Goal: Information Seeking & Learning: Learn about a topic

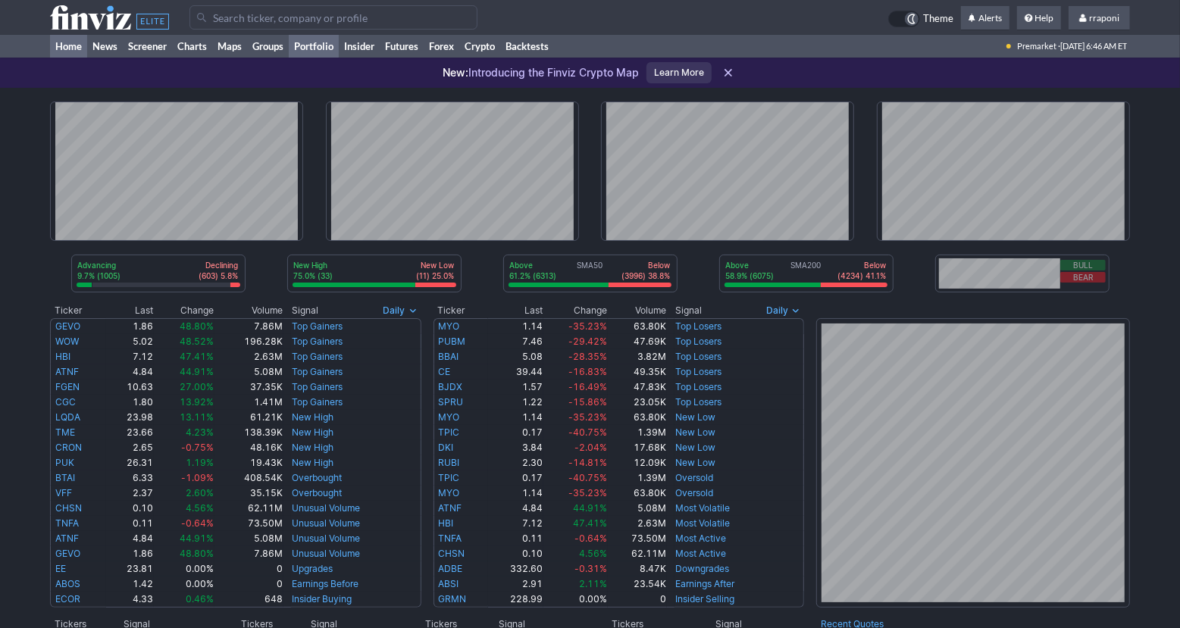
click at [325, 52] on link "Portfolio" at bounding box center [314, 46] width 50 height 23
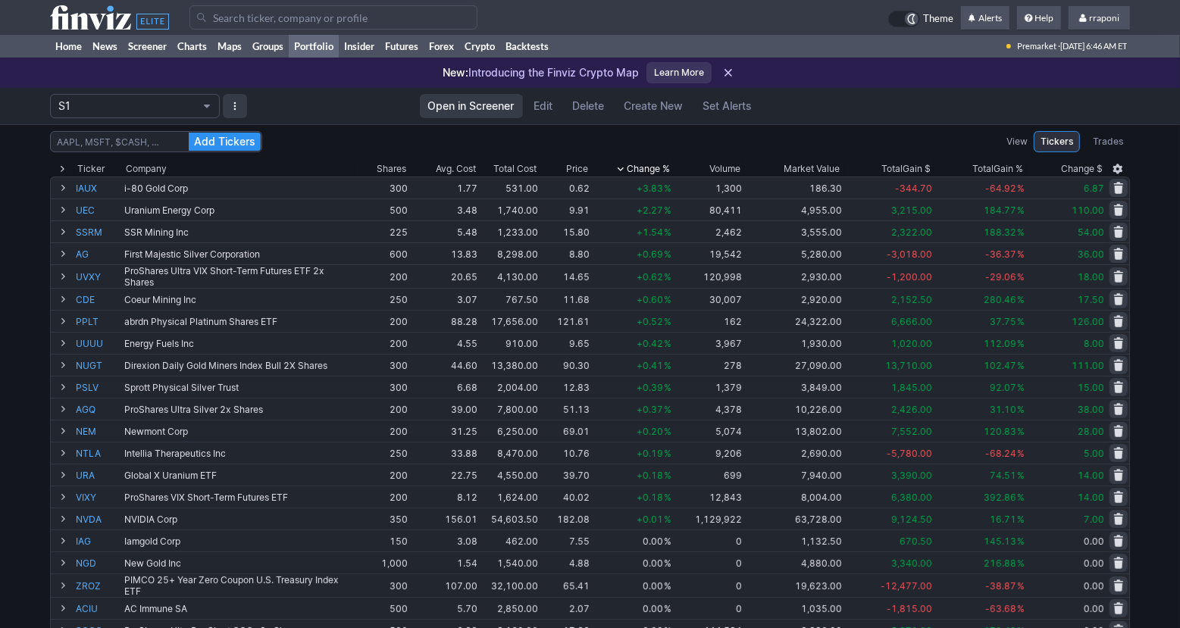
click at [1162, 336] on div "Add Tickers View Tickers Trades Ticker Company Shares Avg. Cost Total Cost Pric…" at bounding box center [590, 604] width 1180 height 960
click at [80, 46] on link "Home" at bounding box center [68, 46] width 37 height 23
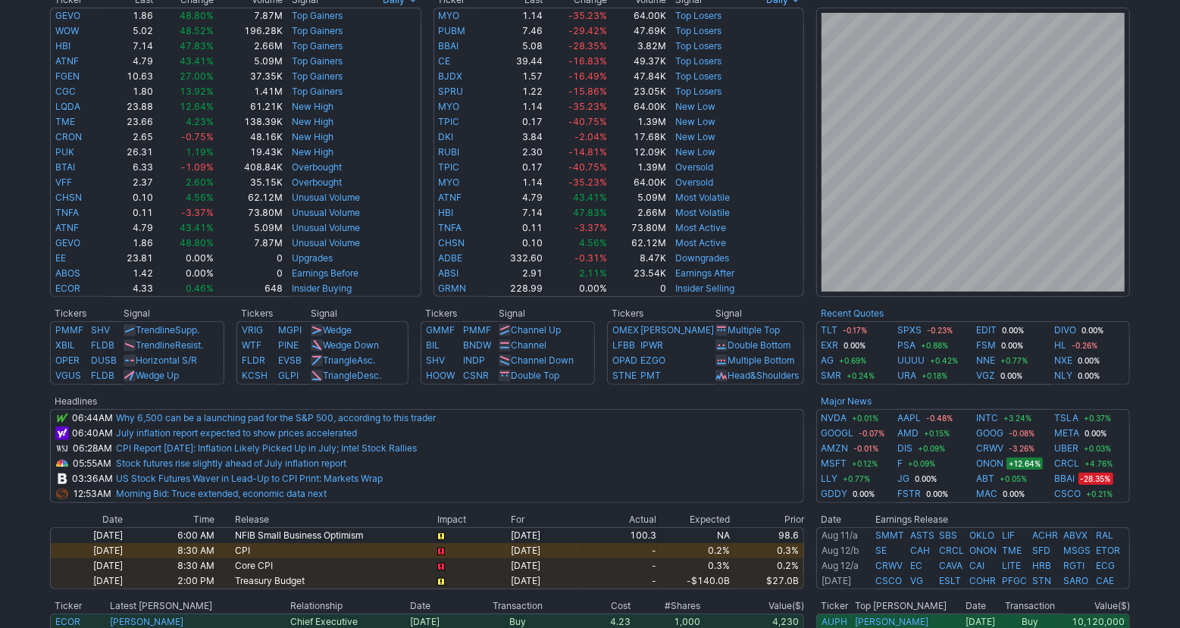
scroll to position [312, 0]
click at [1167, 418] on div "Advancing 9.7% (1005) Declining (603) 5.8% New High 75.0% (33) New Low (11) 25.…" at bounding box center [590, 309] width 1180 height 1066
click at [1152, 426] on div "Advancing 9.7% (999) Declining (606) 5.9% New High 75.0% (33) New Low (11) 25.0…" at bounding box center [590, 309] width 1180 height 1066
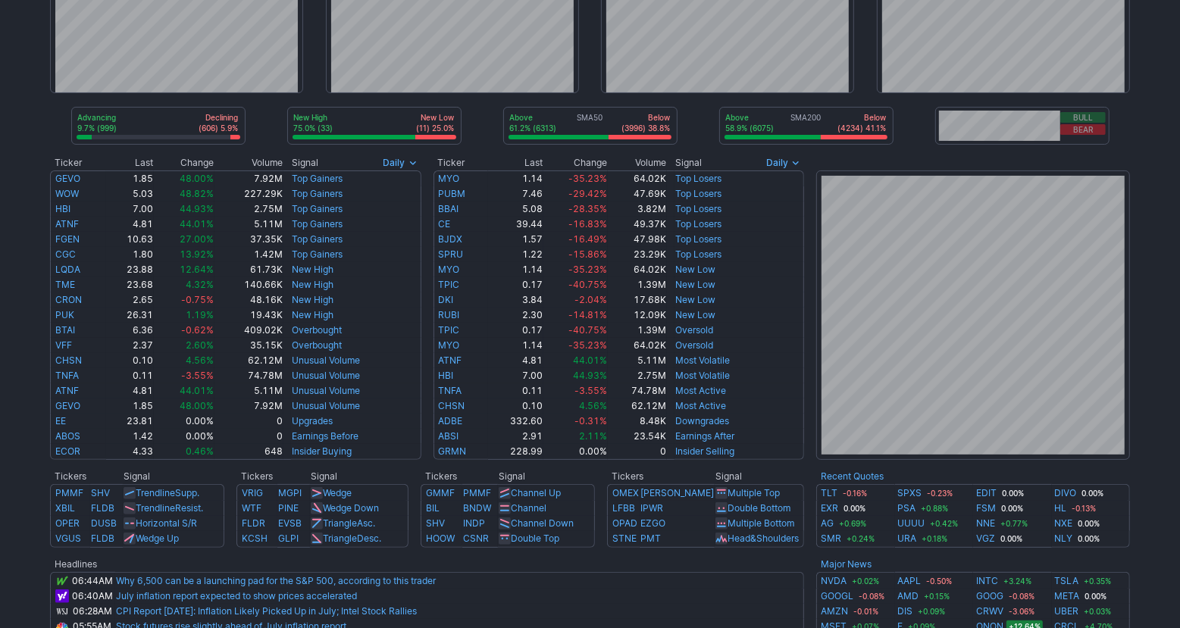
scroll to position [147, 0]
click at [1159, 416] on div "Advancing 9.7% (1001) Declining (608) 5.9% New High 75.0% (33) New Low (11) 25.…" at bounding box center [590, 474] width 1180 height 1066
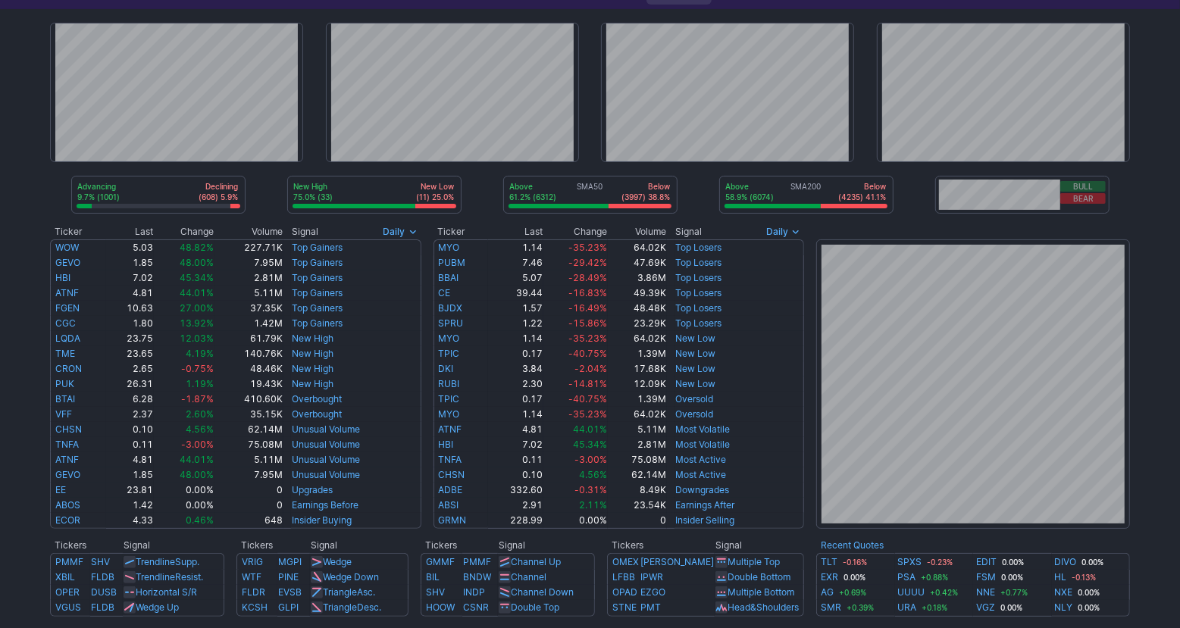
scroll to position [0, 0]
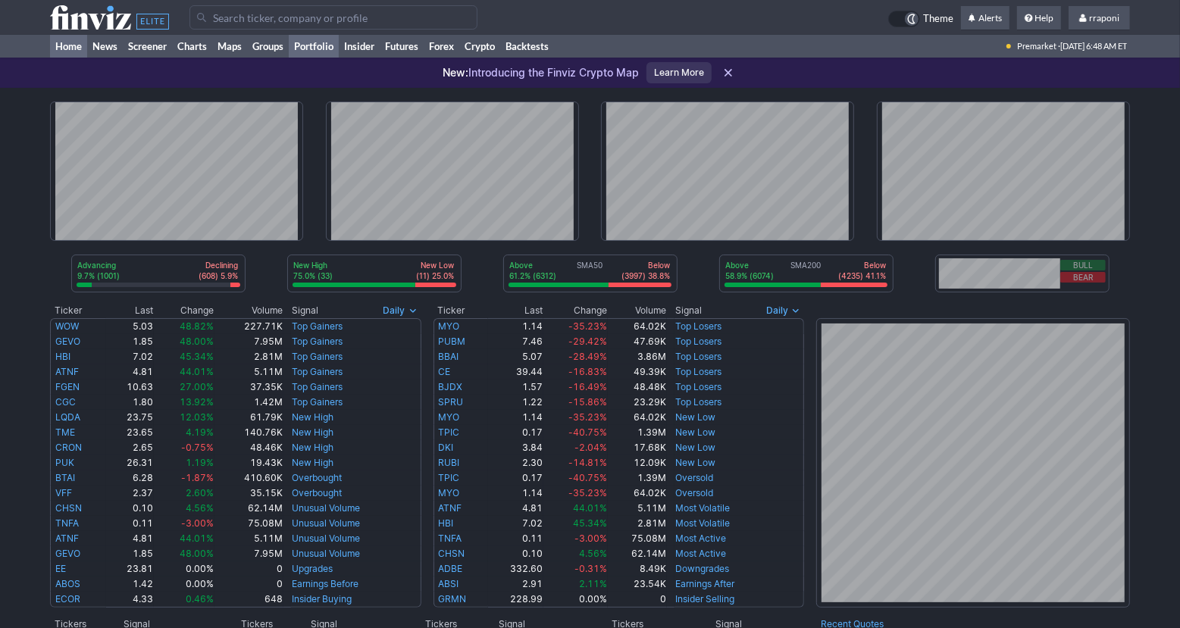
click at [314, 52] on link "Portfolio" at bounding box center [314, 46] width 50 height 23
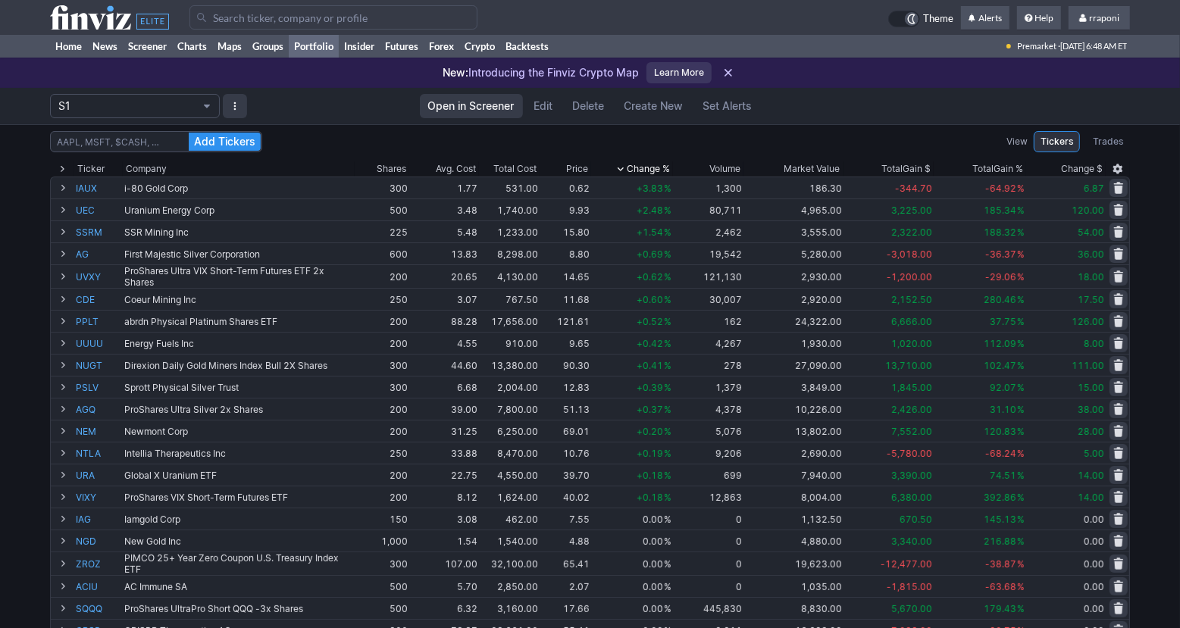
click at [1147, 403] on div "Add Tickers View Tickers Trades Ticker Company Shares Avg. Cost Total Cost Pric…" at bounding box center [590, 604] width 1180 height 960
click at [1155, 395] on div "Add Tickers View Tickers Trades Ticker Company Shares Avg. Cost Total Cost Pric…" at bounding box center [590, 604] width 1180 height 960
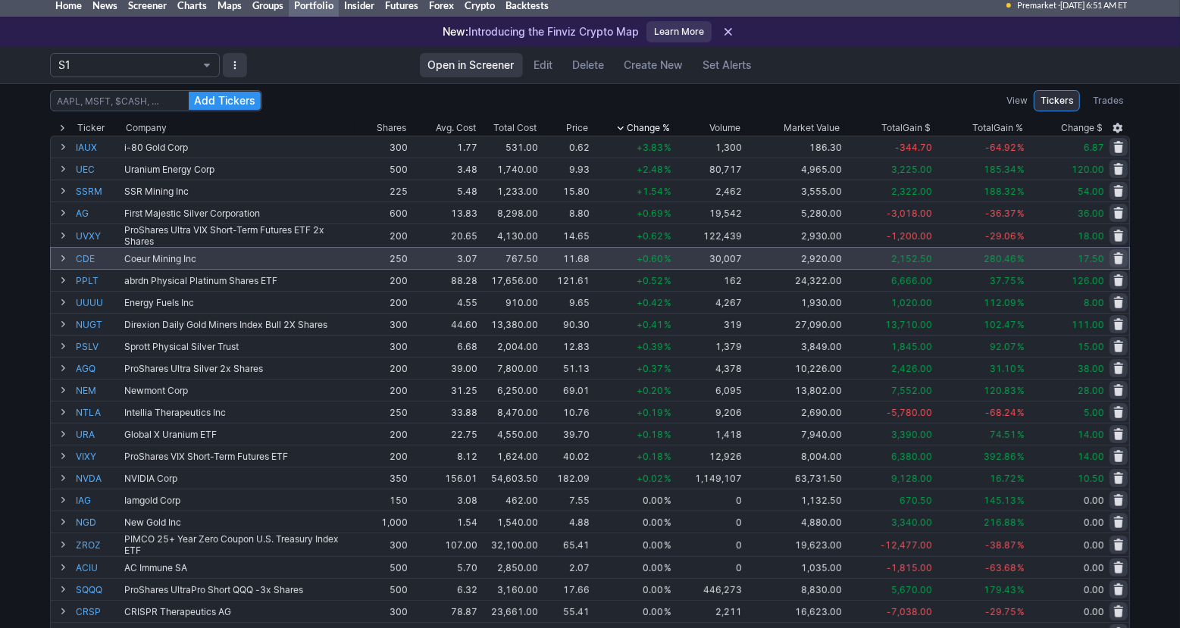
scroll to position [40, 0]
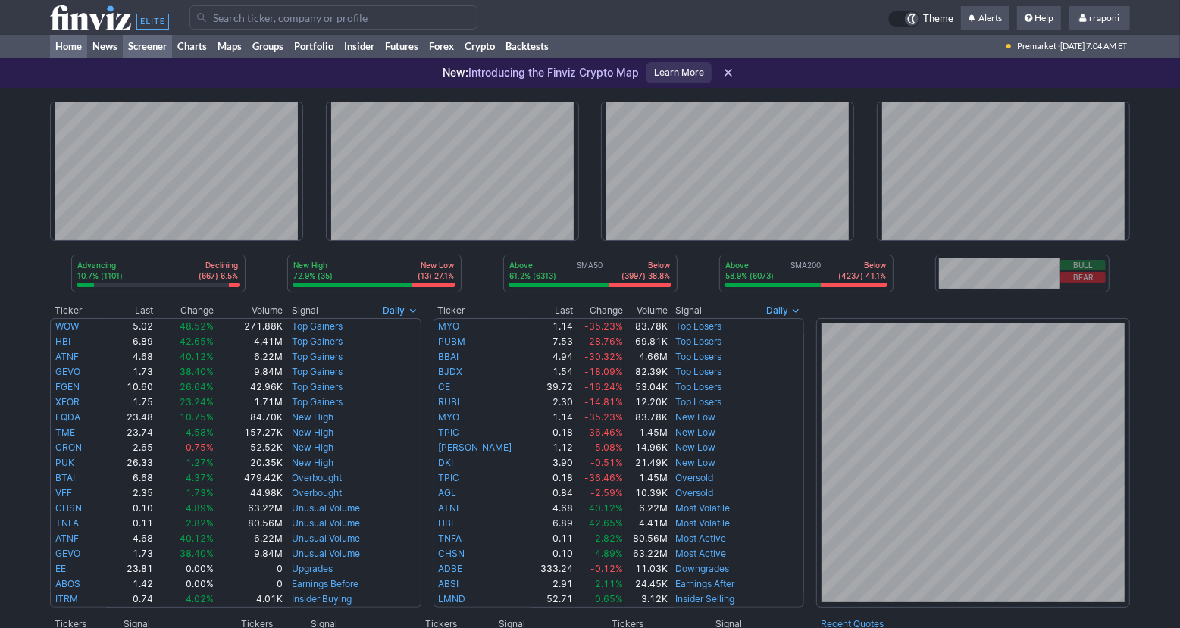
click at [163, 51] on link "Screener" at bounding box center [147, 46] width 49 height 23
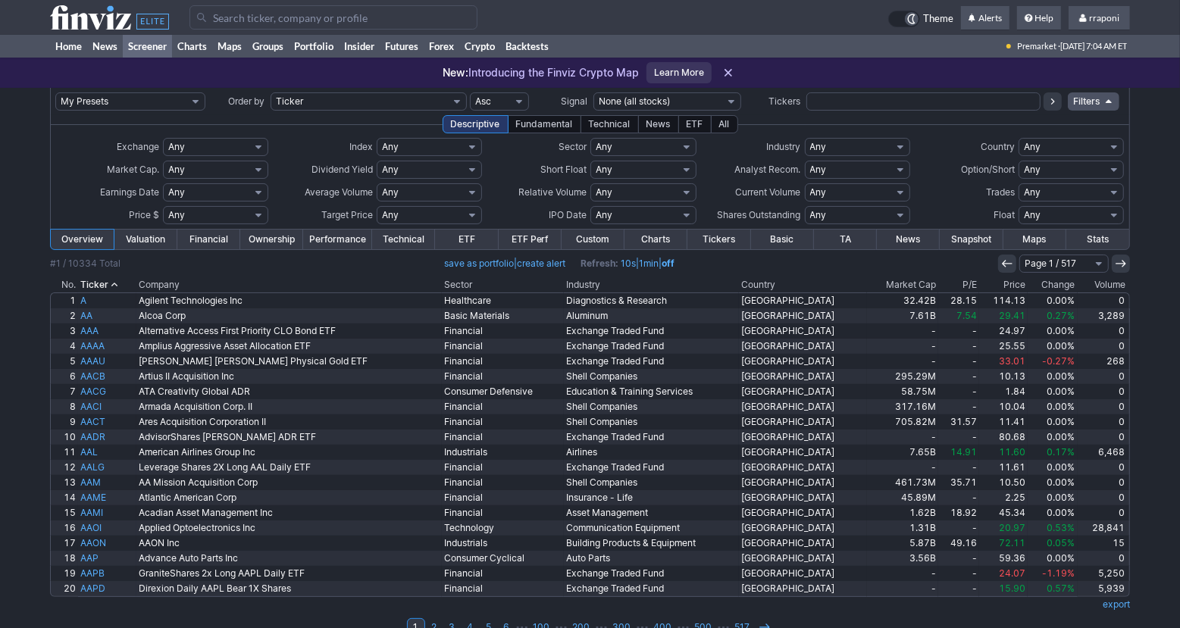
click at [838, 102] on input "text" at bounding box center [923, 101] width 234 height 18
type input "epgix"
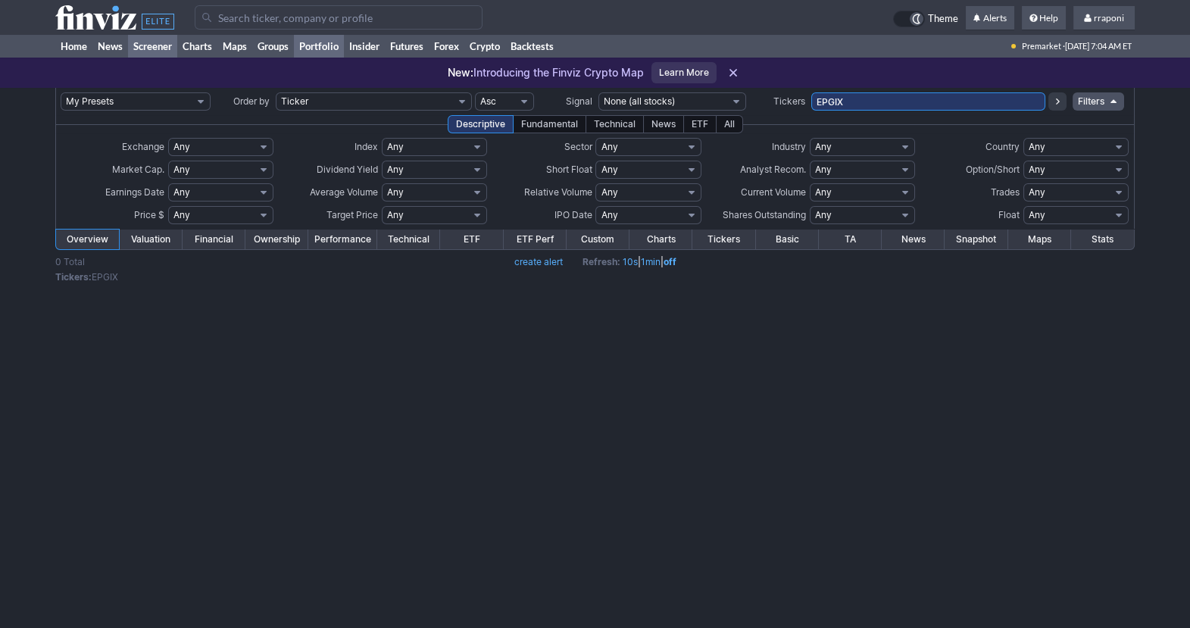
click at [334, 50] on link "Portfolio" at bounding box center [319, 46] width 50 height 23
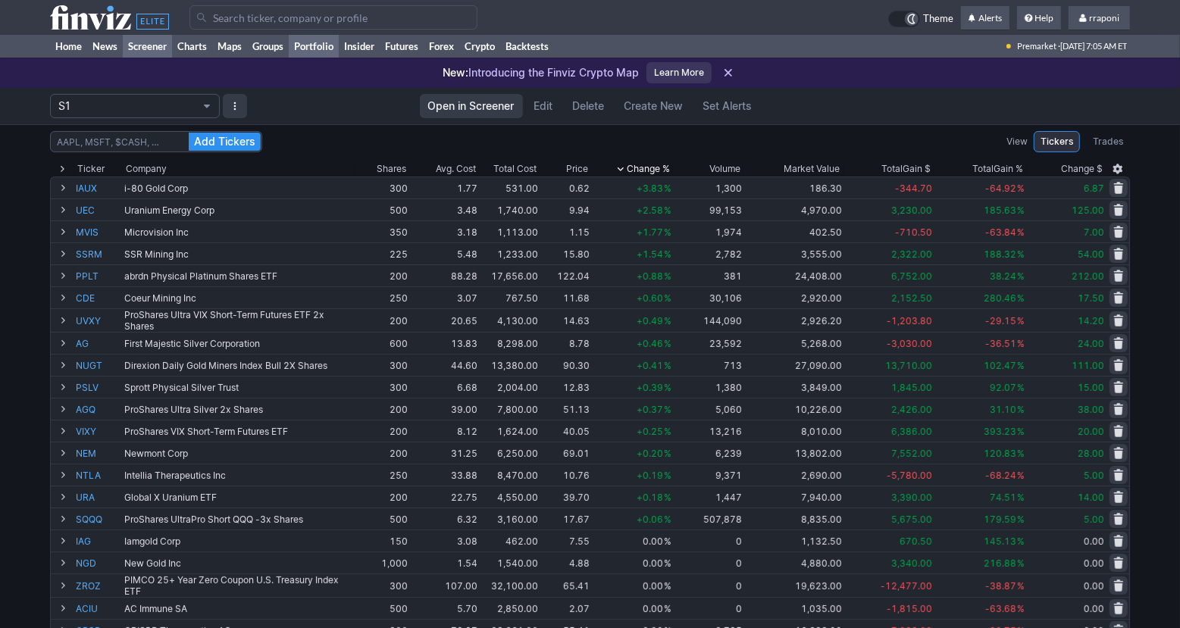
click at [155, 45] on link "Screener" at bounding box center [147, 46] width 49 height 23
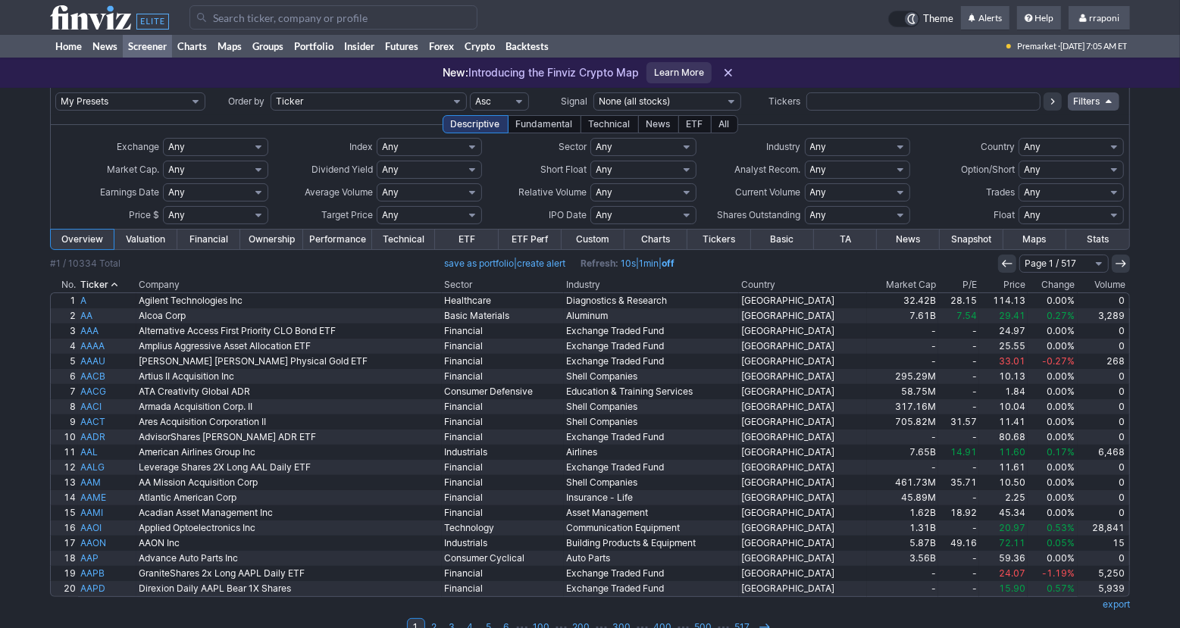
click at [874, 149] on select "Any Stocks only (ex-Funds) Exchange Traded Fund Advertising Agencies Aerospace …" at bounding box center [857, 147] width 105 height 18
select select "gold"
click at [805, 138] on select "Any Stocks only (ex-Funds) Exchange Traded Fund Advertising Agencies Aerospace …" at bounding box center [857, 147] width 105 height 18
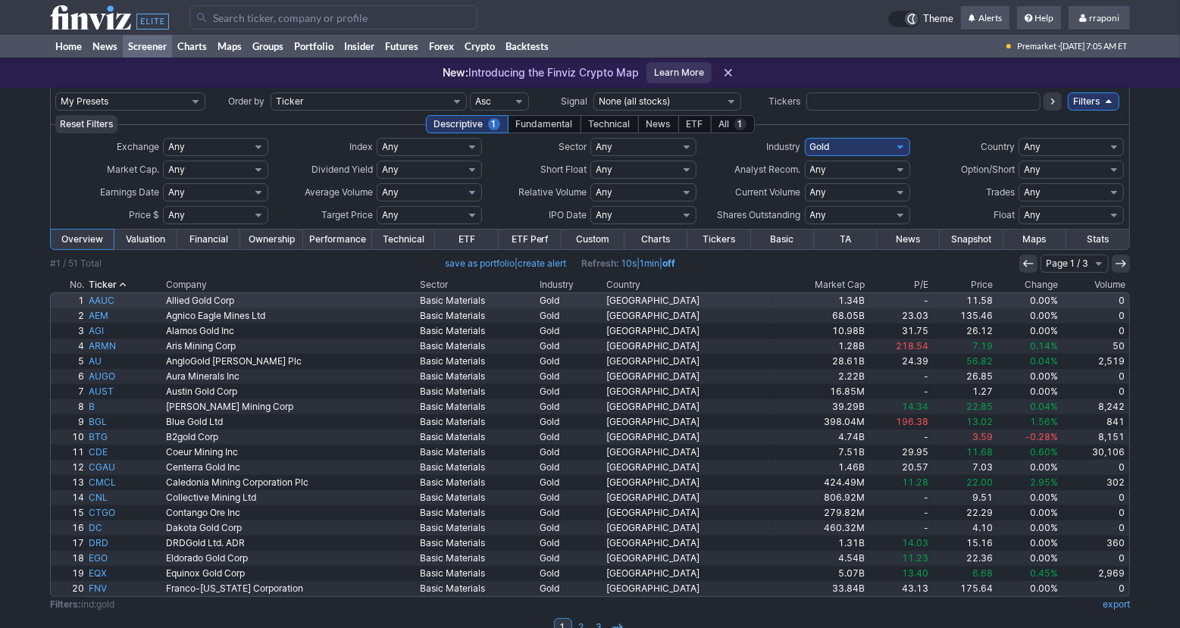
click at [1093, 293] on td "0" at bounding box center [1095, 301] width 70 height 16
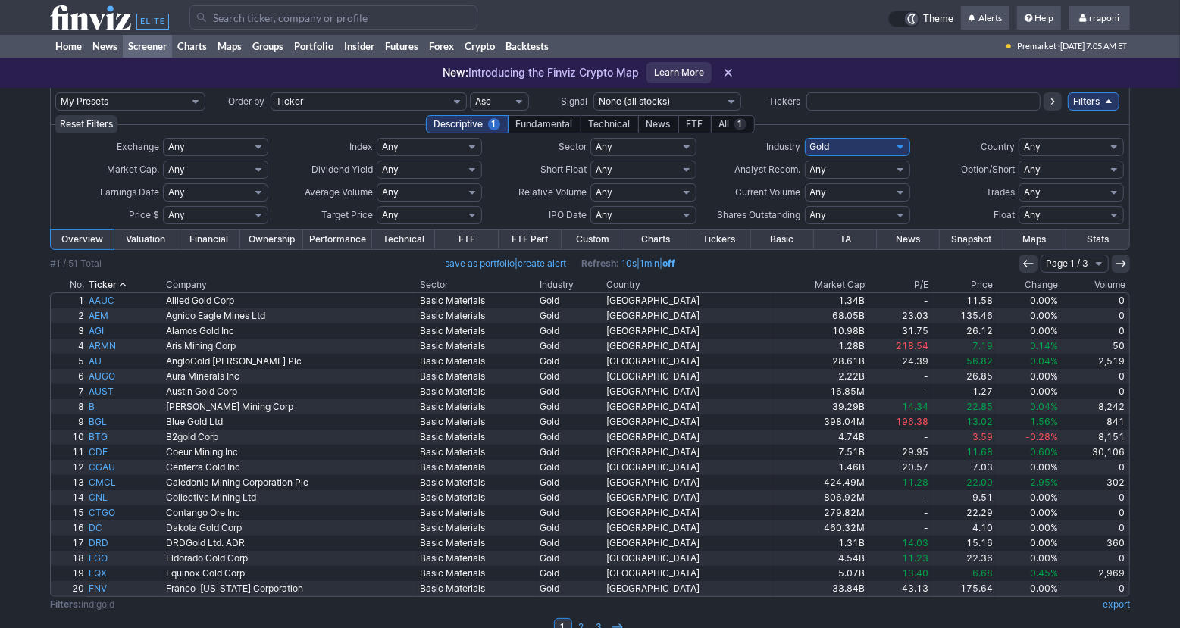
click at [1095, 288] on th "Volume" at bounding box center [1095, 284] width 70 height 15
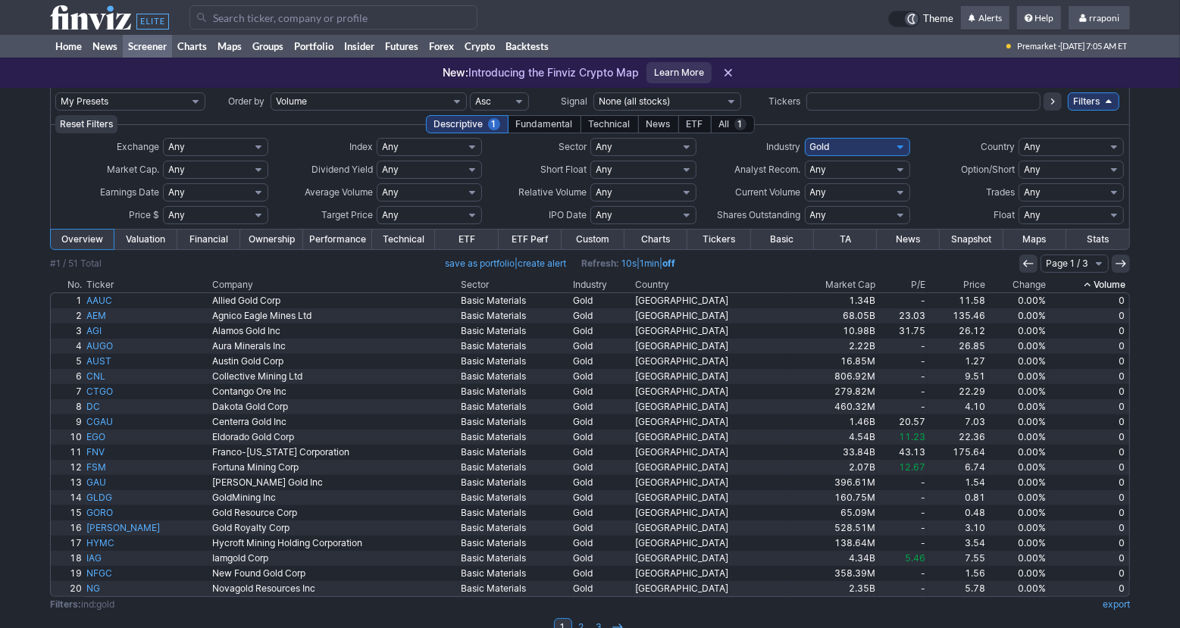
click at [1096, 284] on th "Volume" at bounding box center [1089, 284] width 82 height 15
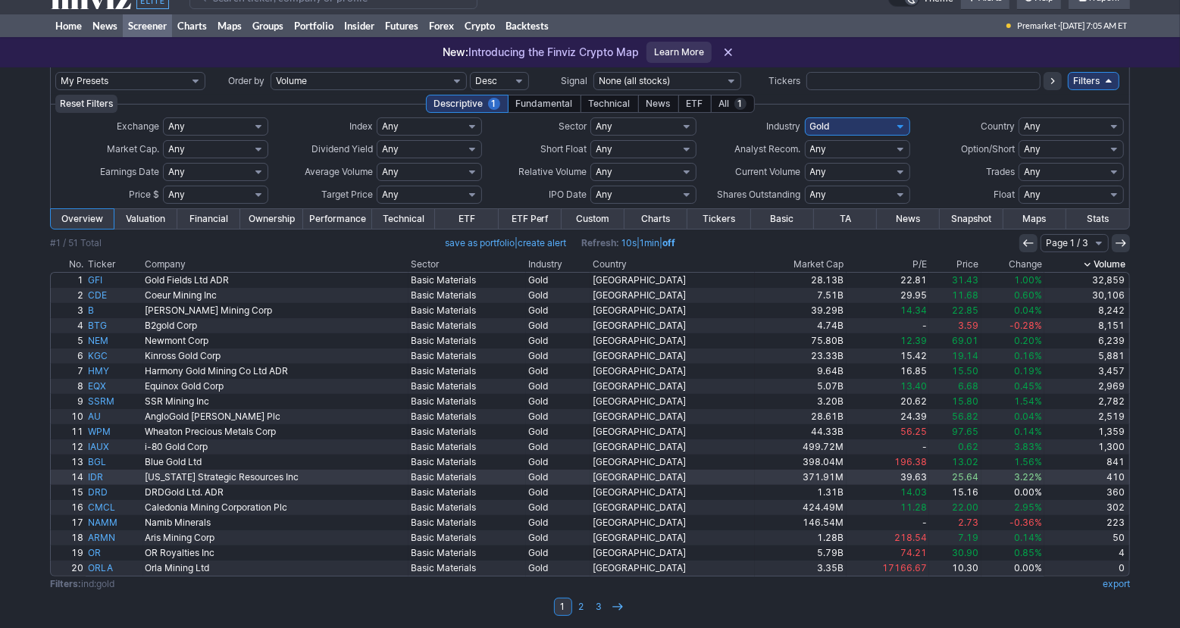
scroll to position [24, 0]
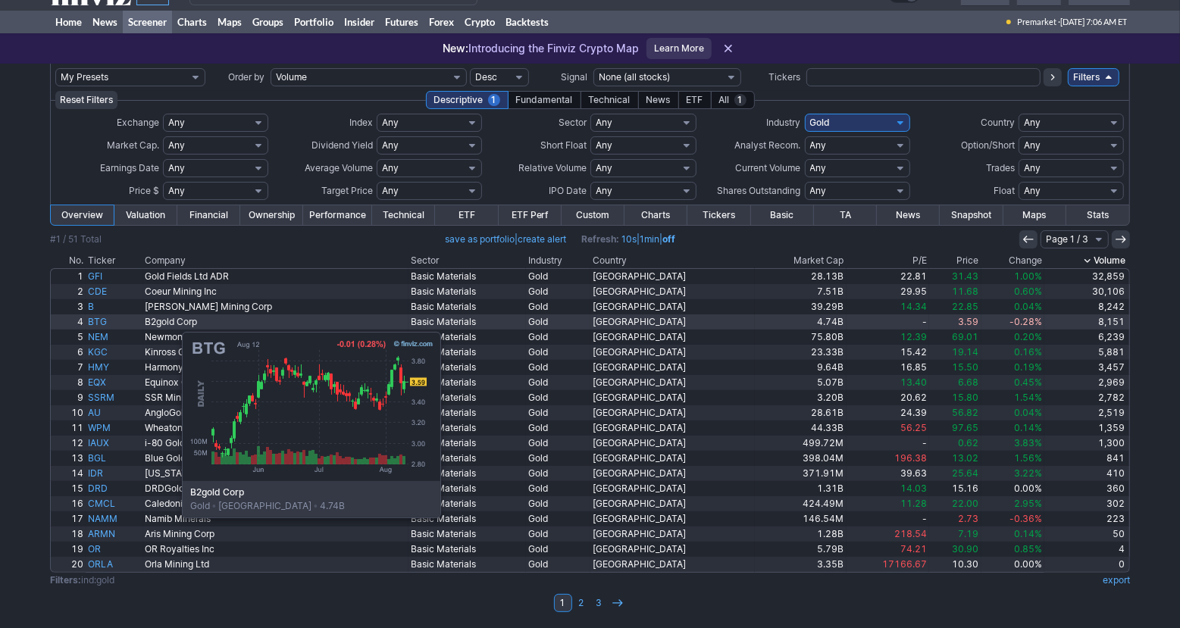
click at [106, 324] on link "BTG" at bounding box center [115, 321] width 58 height 15
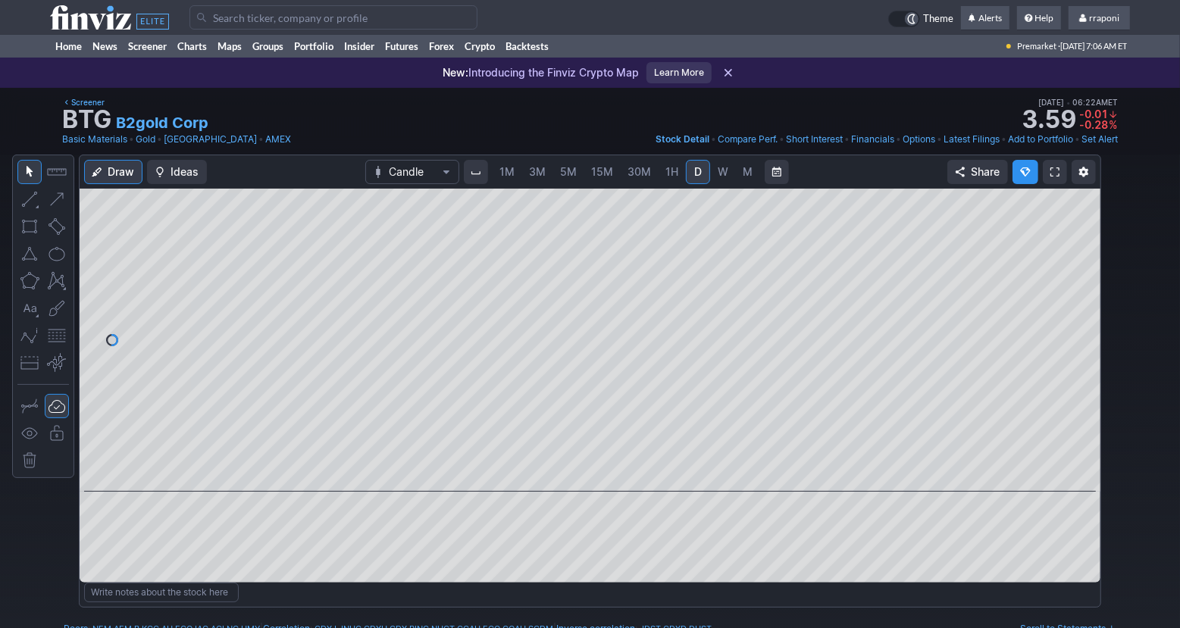
click at [743, 170] on span "M" at bounding box center [748, 171] width 10 height 13
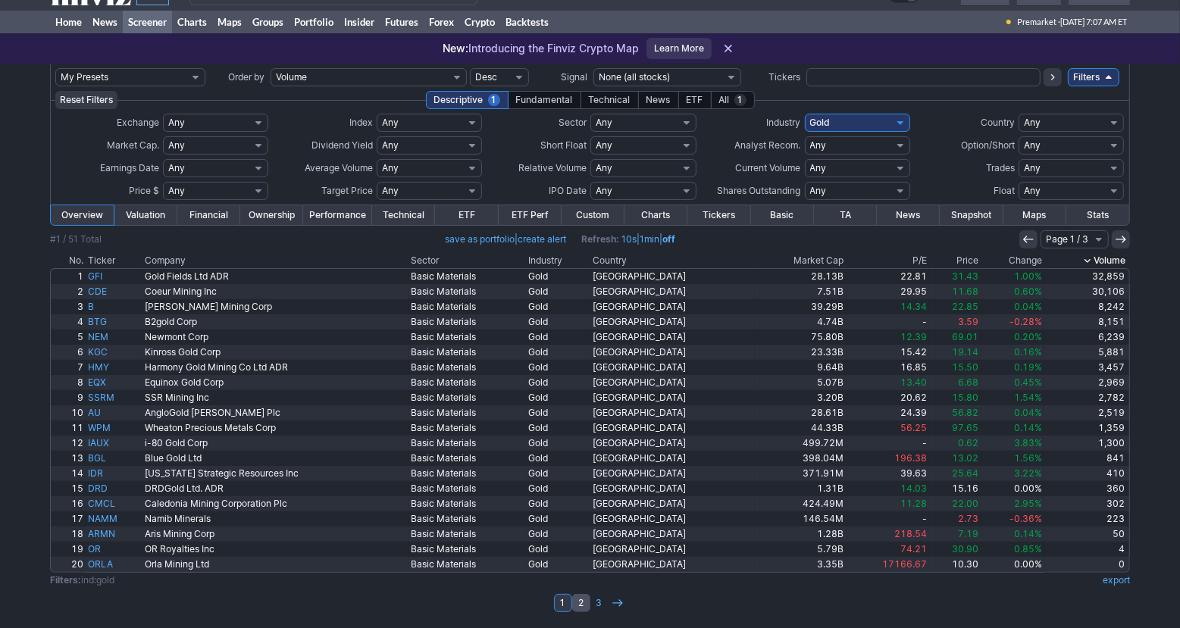
click at [582, 602] on link "2" at bounding box center [581, 603] width 18 height 18
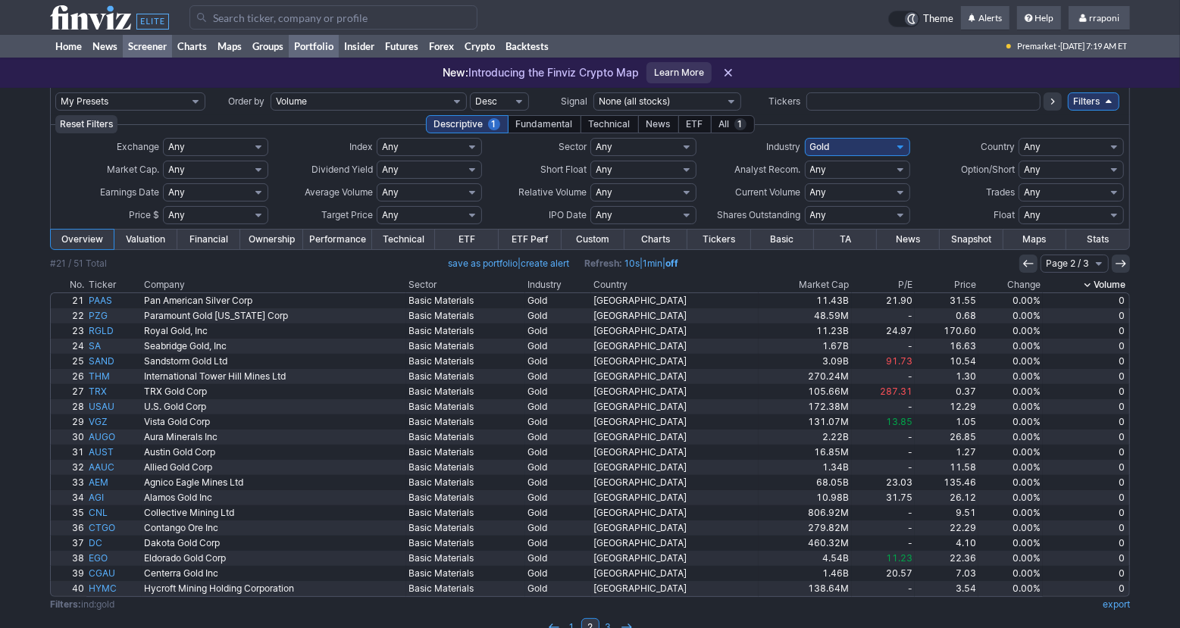
click at [318, 52] on link "Portfolio" at bounding box center [314, 46] width 50 height 23
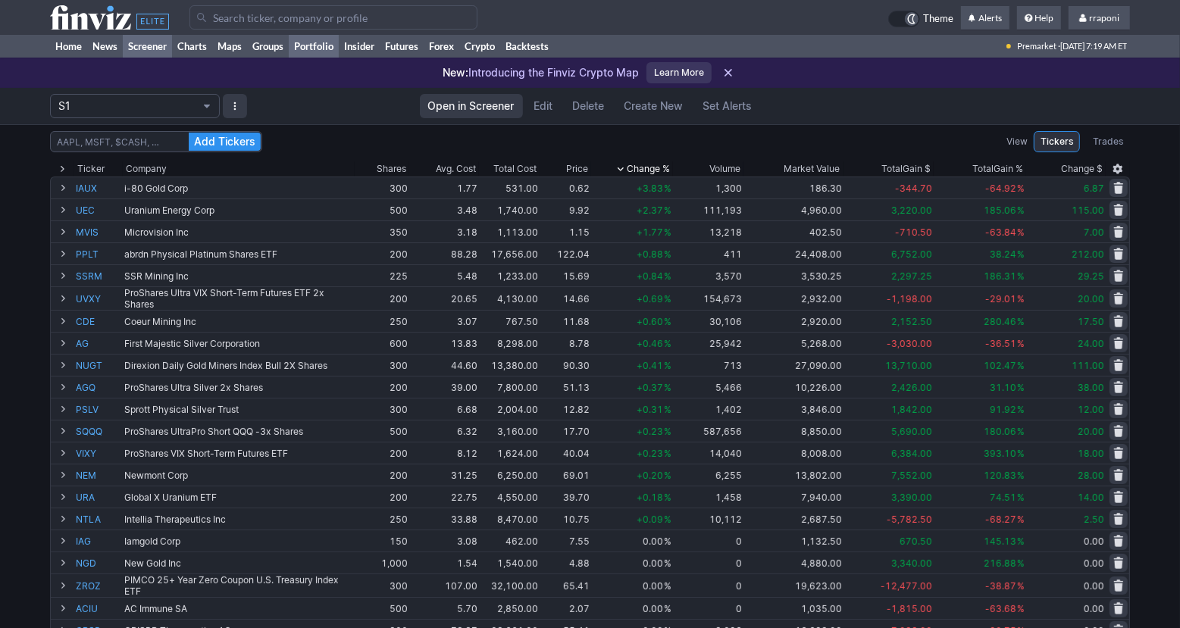
click at [149, 50] on link "Screener" at bounding box center [147, 46] width 49 height 23
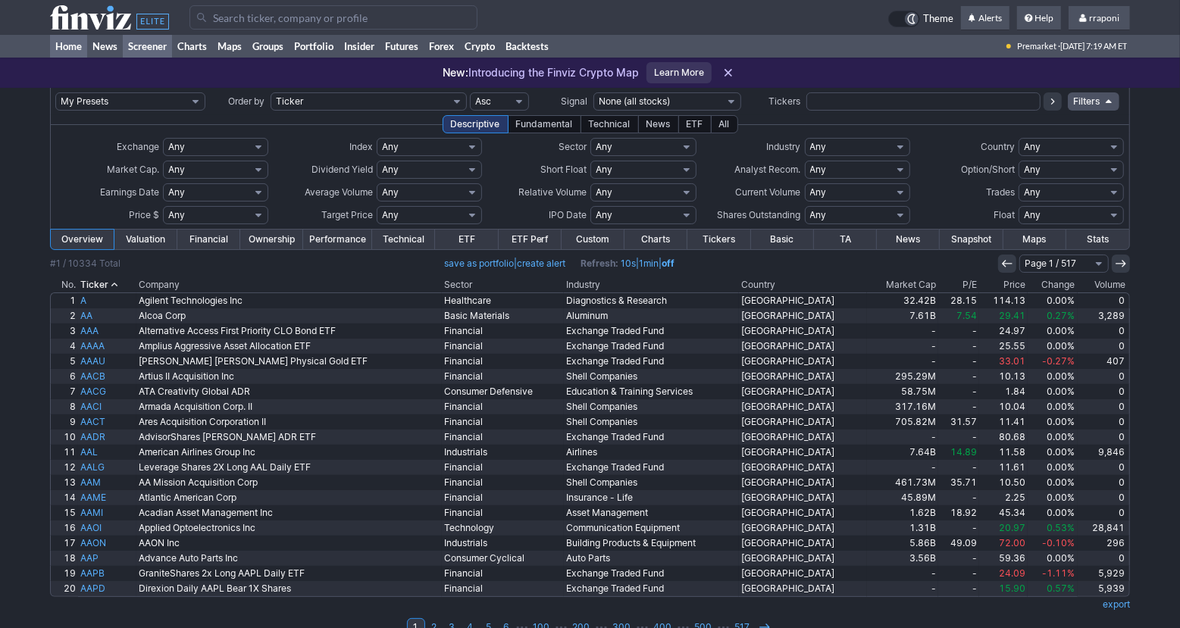
click at [80, 50] on link "Home" at bounding box center [68, 46] width 37 height 23
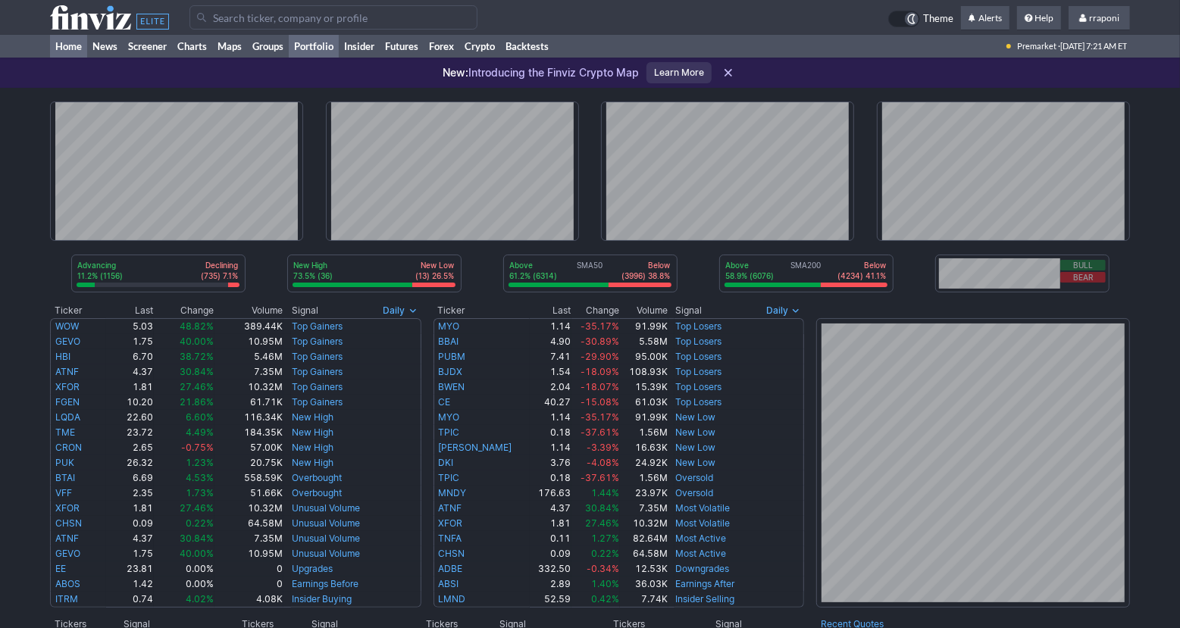
click at [331, 48] on link "Portfolio" at bounding box center [314, 46] width 50 height 23
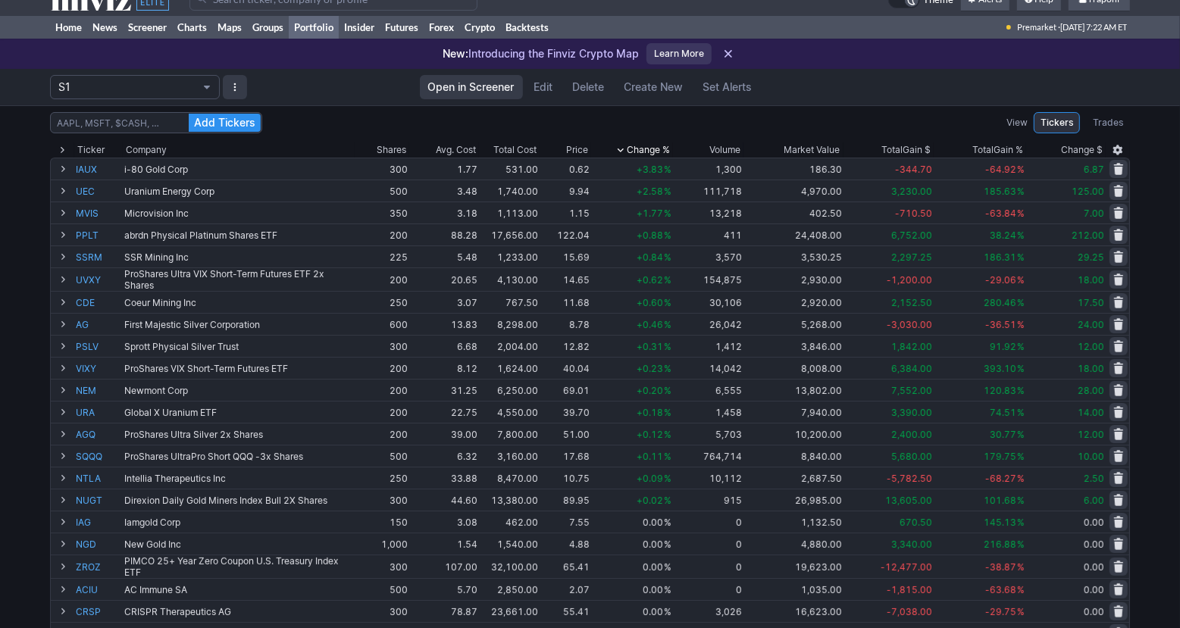
scroll to position [10, 0]
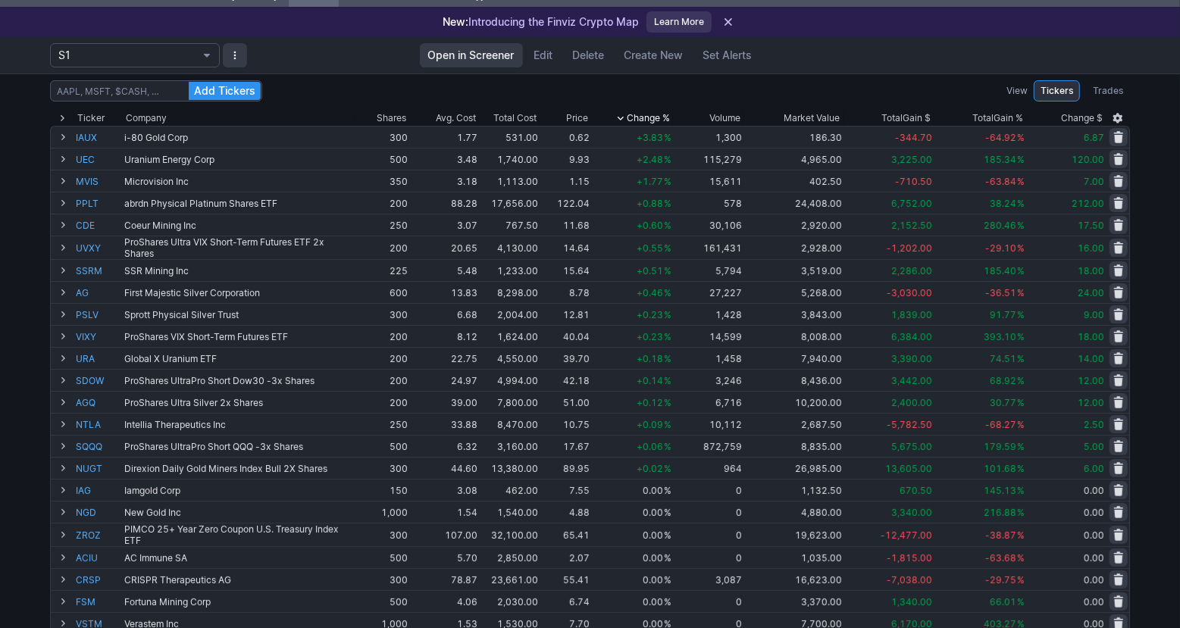
scroll to position [54, 0]
